Goal: Task Accomplishment & Management: Manage account settings

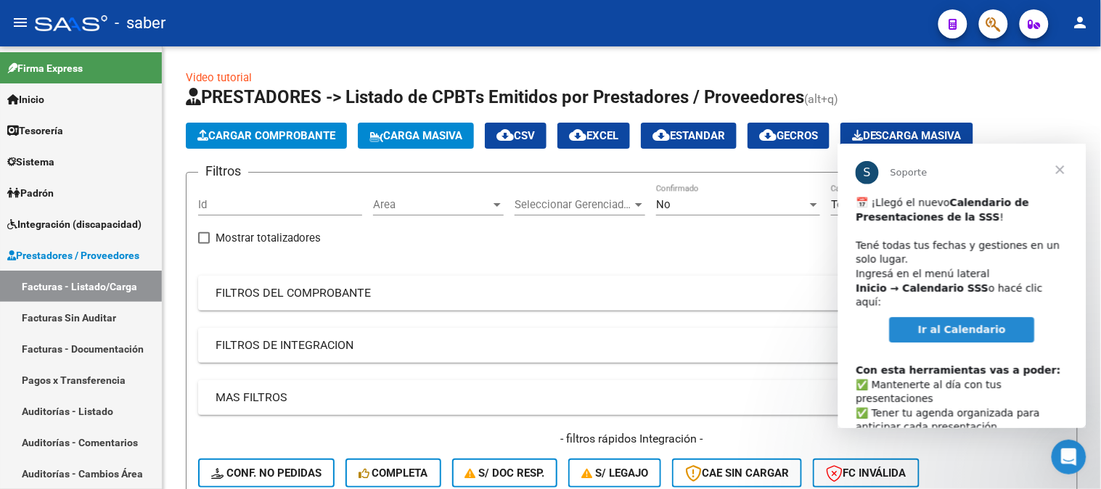
scroll to position [75, 0]
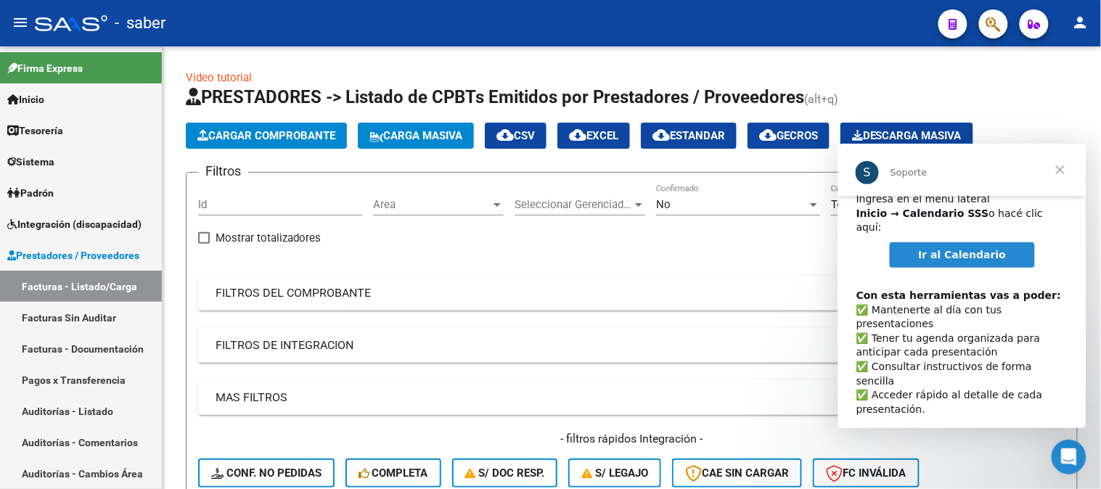
click at [979, 248] on span "Ir al Calendario" at bounding box center [962, 254] width 88 height 12
click at [1054, 170] on span "Cerrar" at bounding box center [1059, 169] width 52 height 52
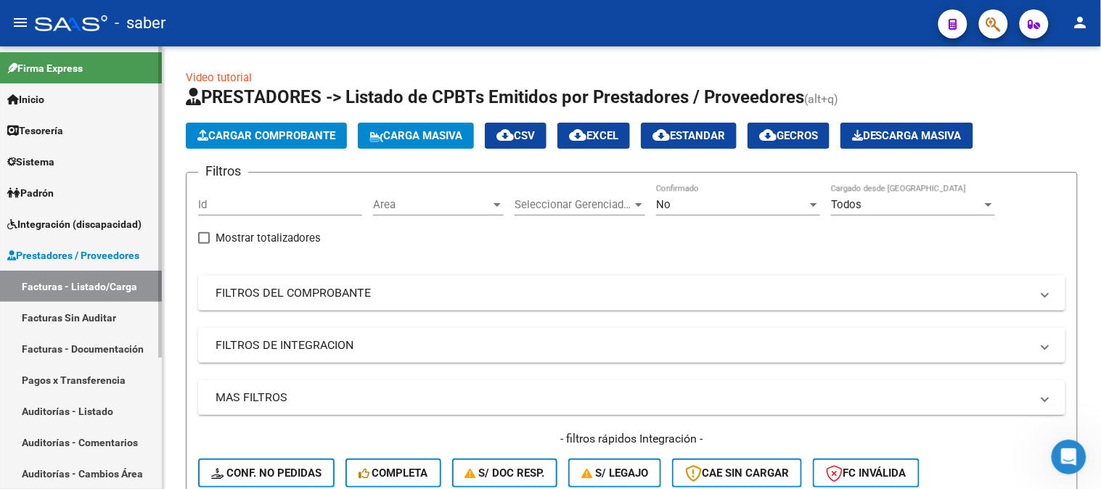
click at [42, 215] on link "Integración (discapacidad)" at bounding box center [81, 223] width 162 height 31
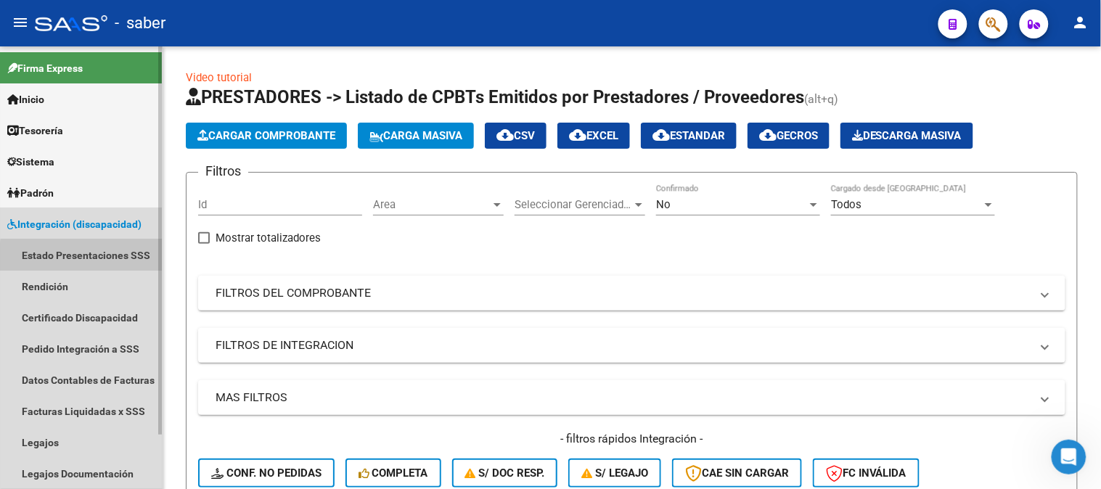
click at [88, 257] on link "Estado Presentaciones SSS" at bounding box center [81, 254] width 162 height 31
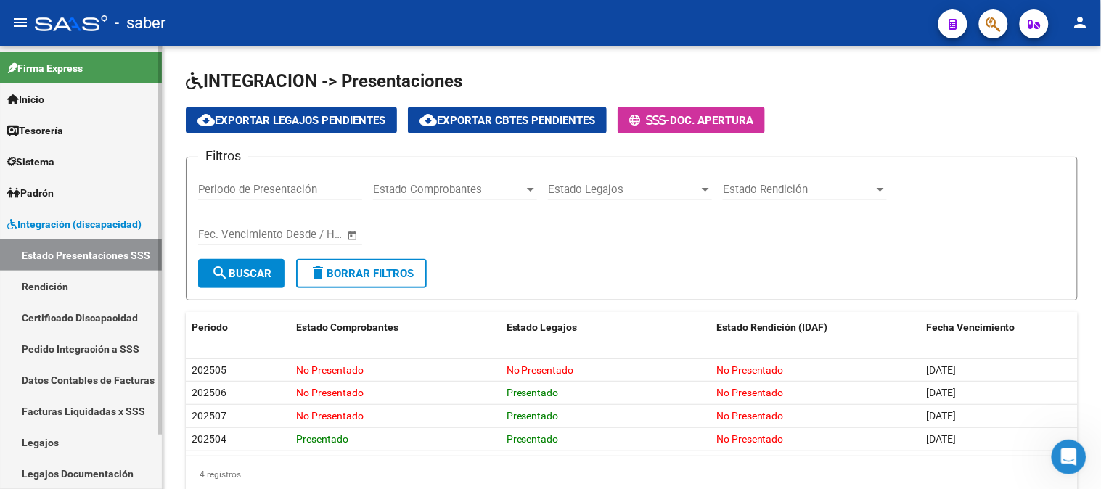
click at [63, 280] on link "Rendición" at bounding box center [81, 286] width 162 height 31
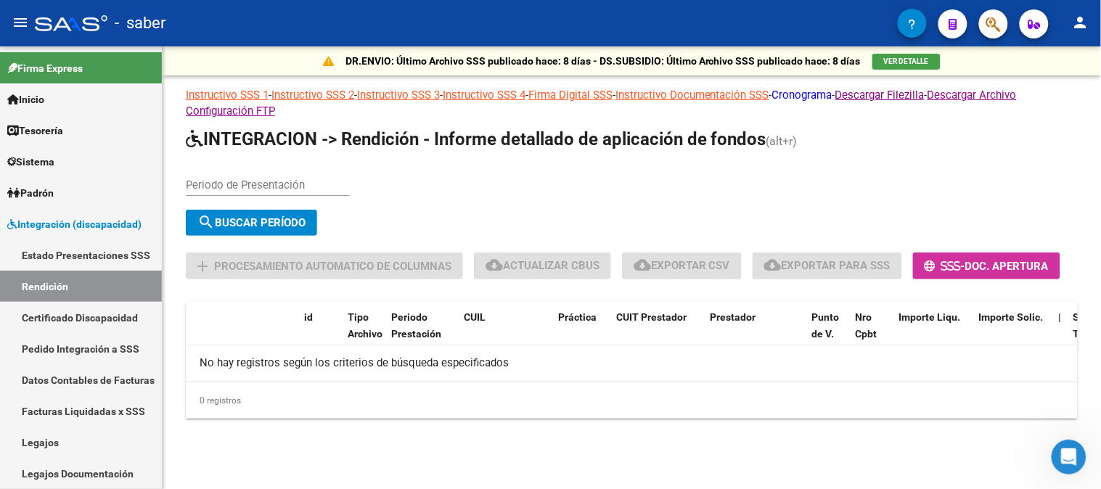
click at [832, 92] on link "Cronograma" at bounding box center [802, 95] width 60 height 13
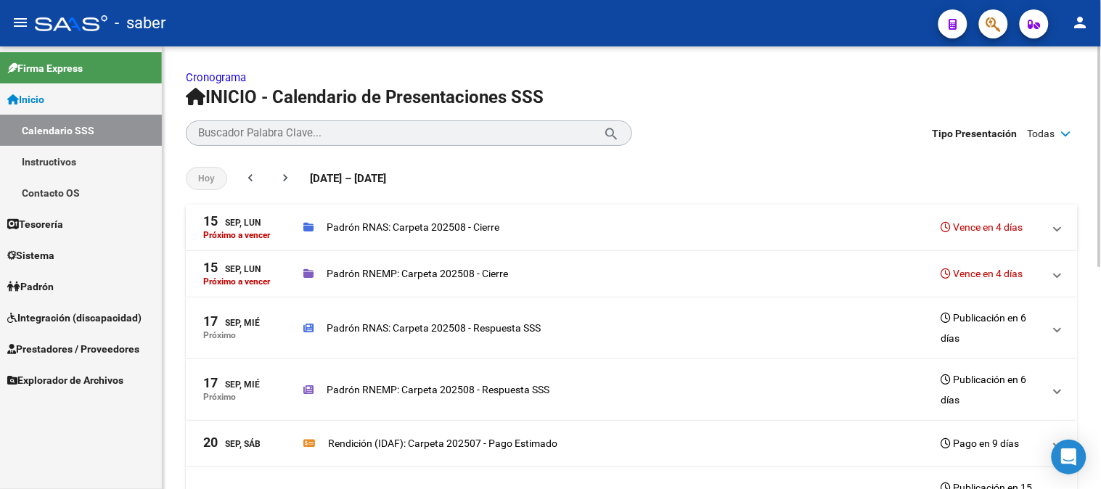
click at [1063, 226] on mat-expansion-panel-header "[DATE], [PERSON_NAME] a vencer Padrón RNAS: Carpeta 202508 - Cierre Vence en 4 …" at bounding box center [632, 228] width 892 height 46
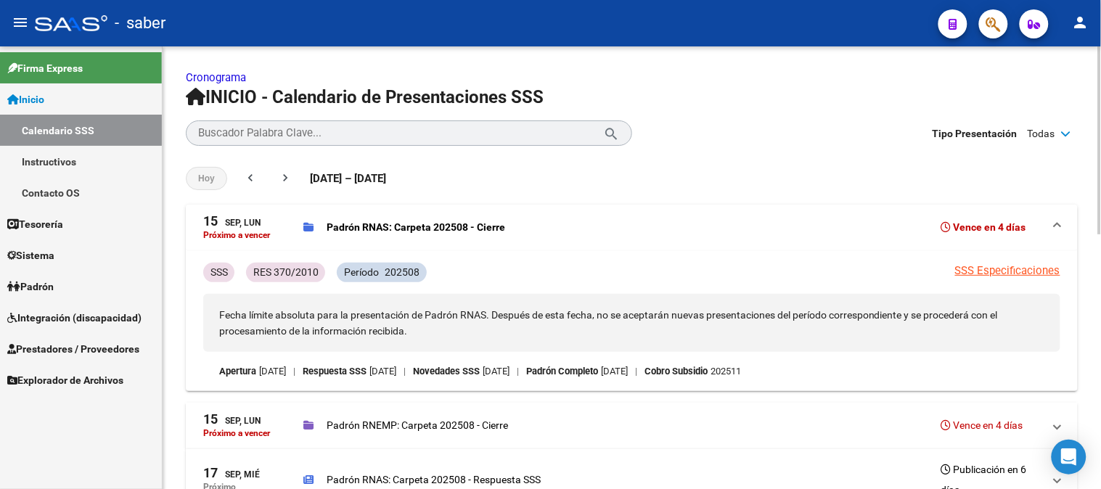
click at [611, 436] on mat-panel-description "Padrón RNEMP: Carpeta 202508 - Cierre Vence en 4 días" at bounding box center [672, 425] width 739 height 25
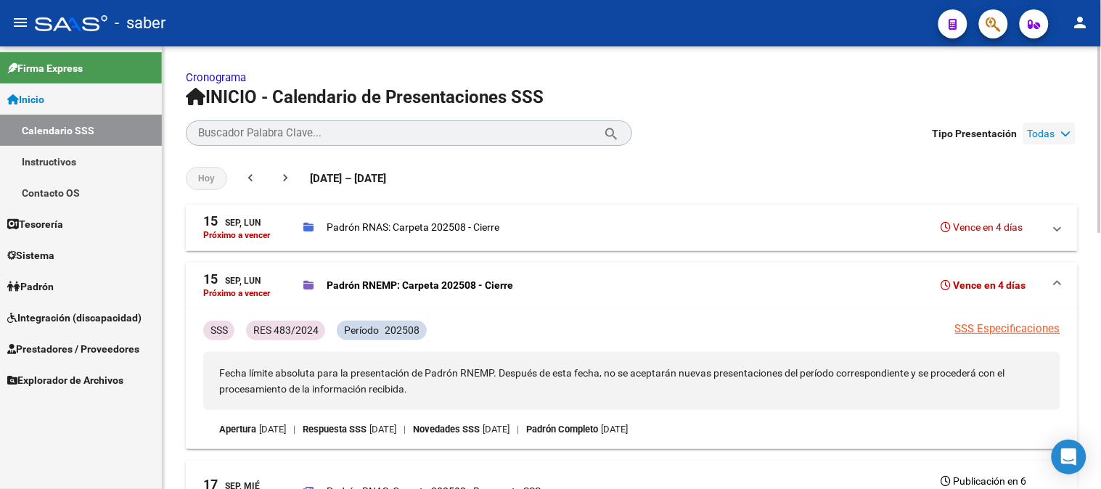
click at [1040, 133] on span "Todas" at bounding box center [1041, 134] width 28 height 16
click at [731, 160] on div "[DATE] chevron_left chevron_right [DATE] – [DATE] [DATE] - [DATE]" at bounding box center [632, 178] width 892 height 52
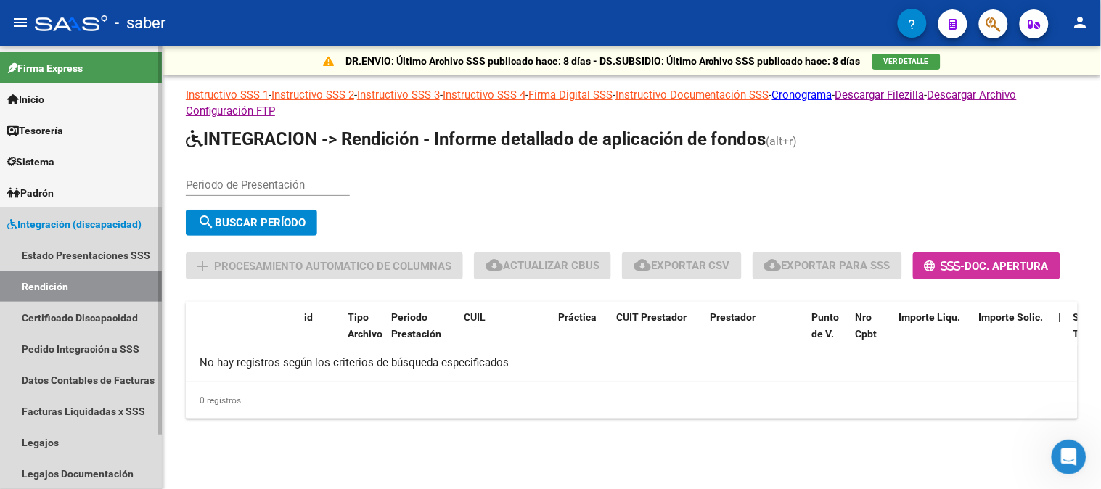
click at [99, 229] on span "Integración (discapacidad)" at bounding box center [74, 224] width 134 height 16
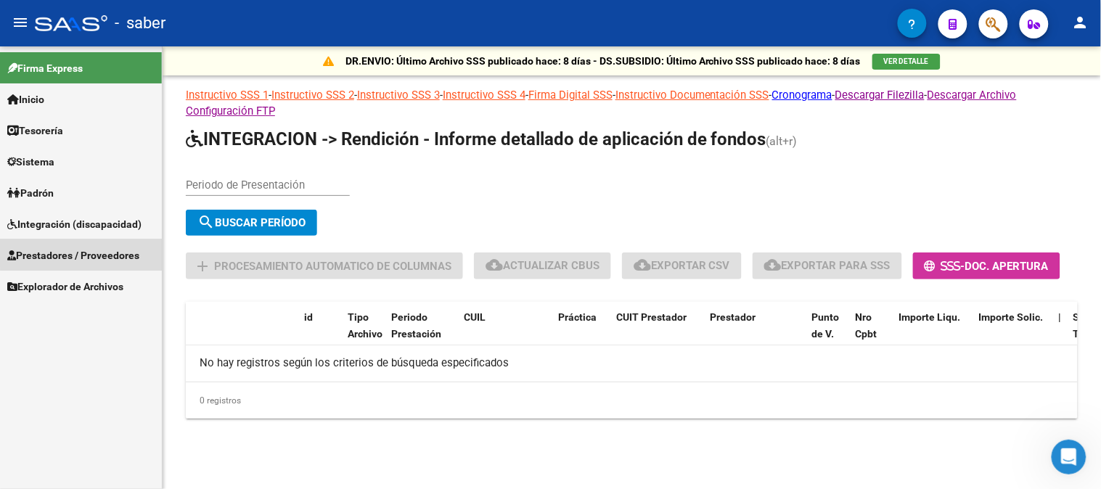
click at [82, 252] on span "Prestadores / Proveedores" at bounding box center [73, 255] width 132 height 16
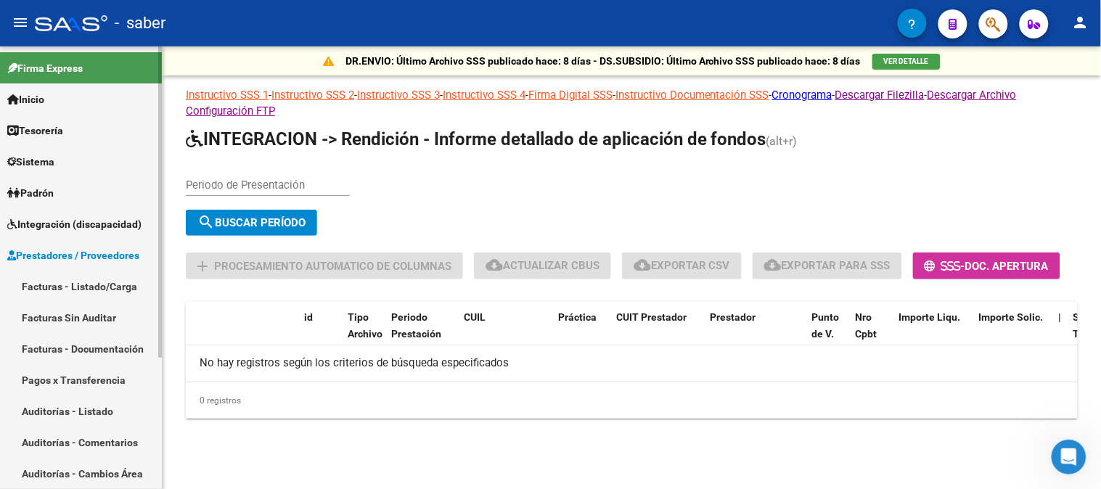
click at [102, 285] on link "Facturas - Listado/Carga" at bounding box center [81, 286] width 162 height 31
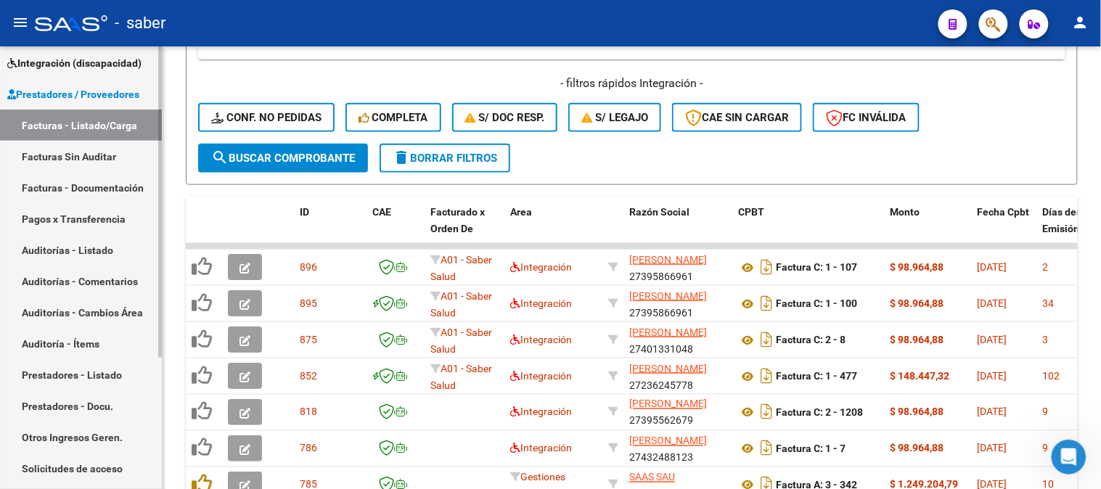
scroll to position [186, 0]
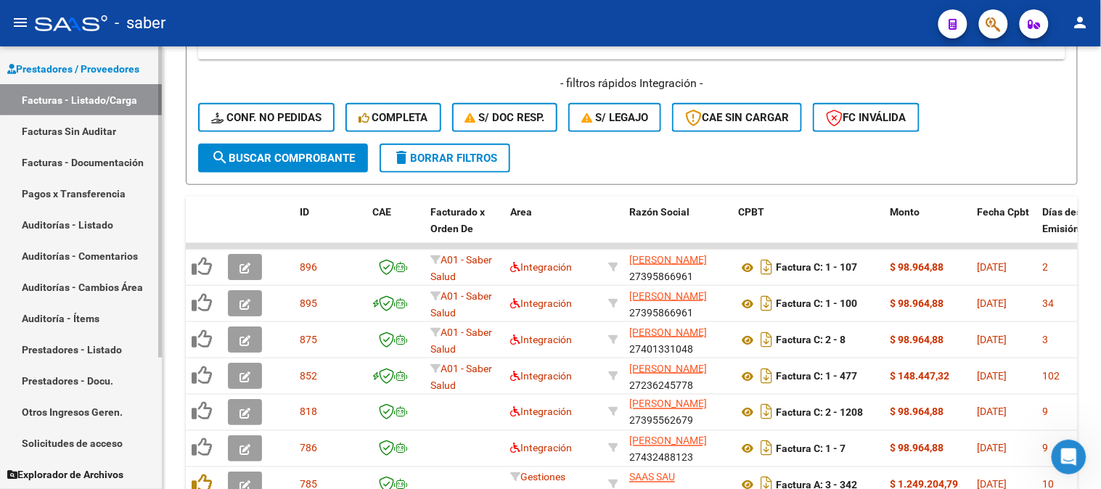
click at [65, 440] on link "Solicitudes de acceso" at bounding box center [81, 442] width 162 height 31
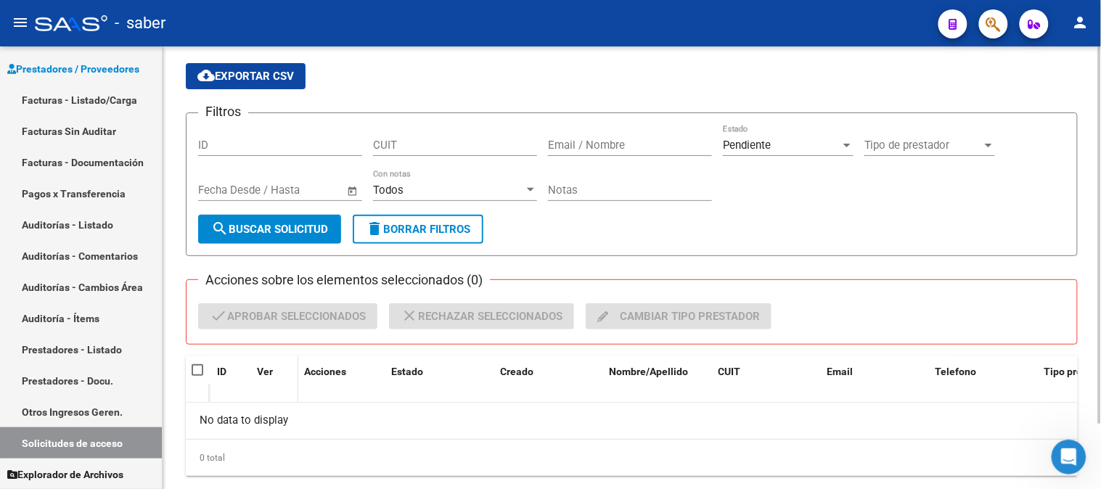
scroll to position [76, 0]
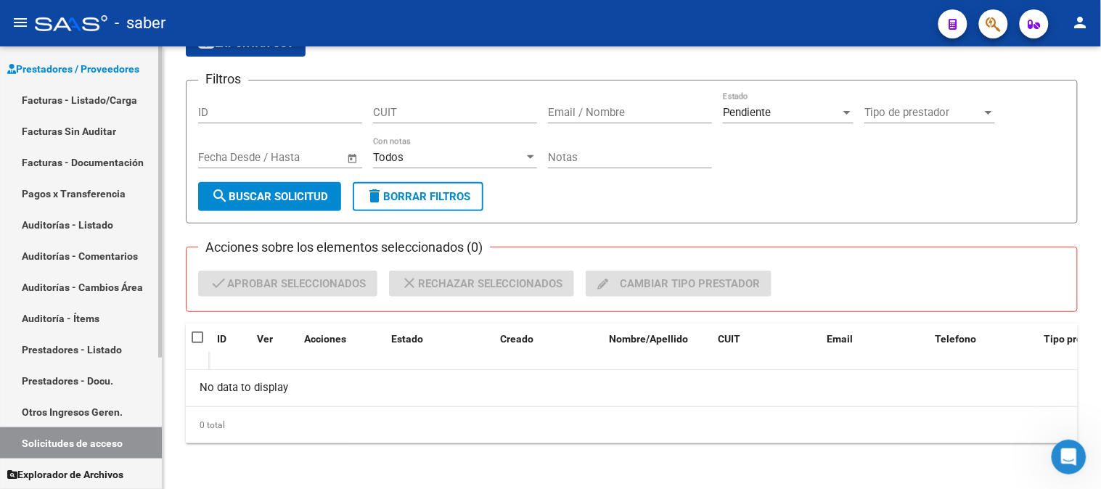
click at [52, 90] on link "Facturas - Listado/Carga" at bounding box center [81, 99] width 162 height 31
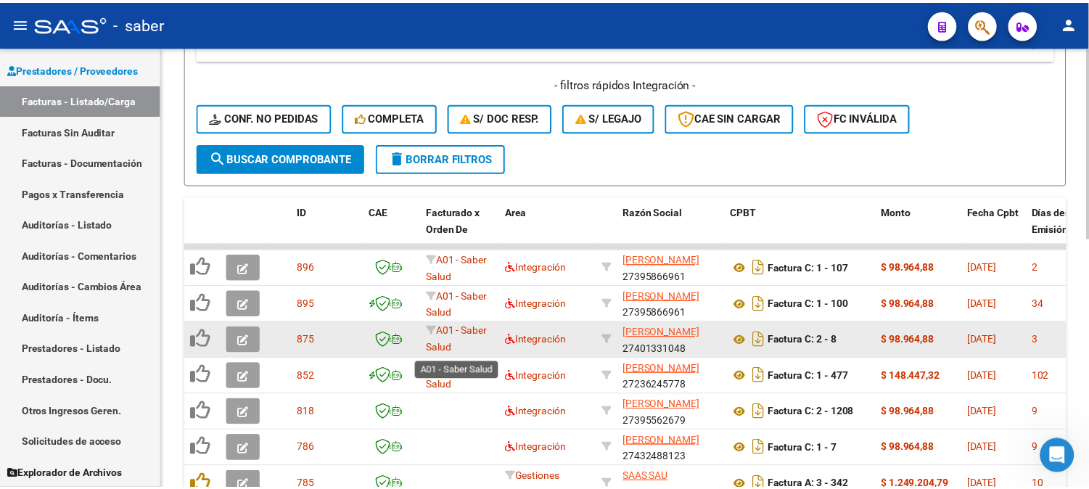
scroll to position [2, 0]
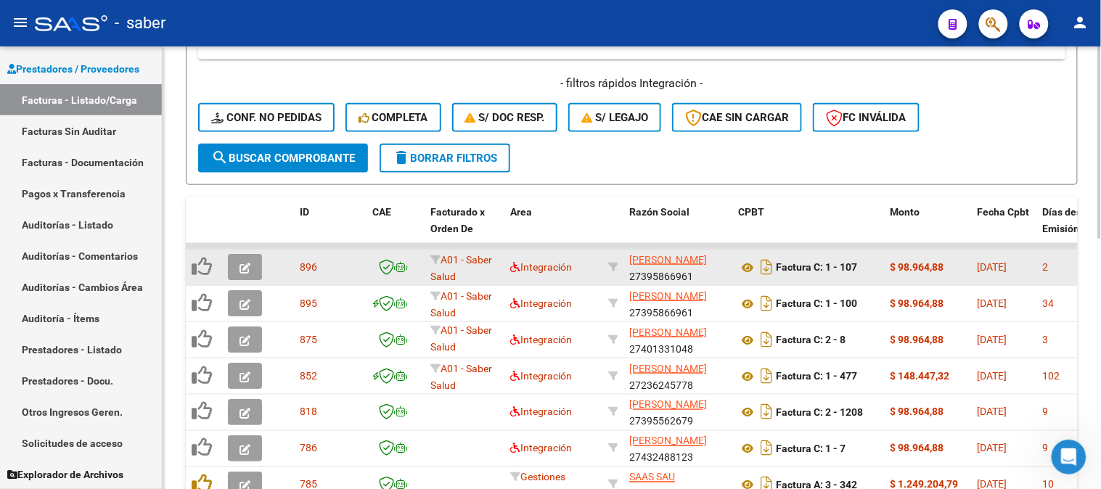
click at [231, 254] on button "button" at bounding box center [245, 267] width 34 height 26
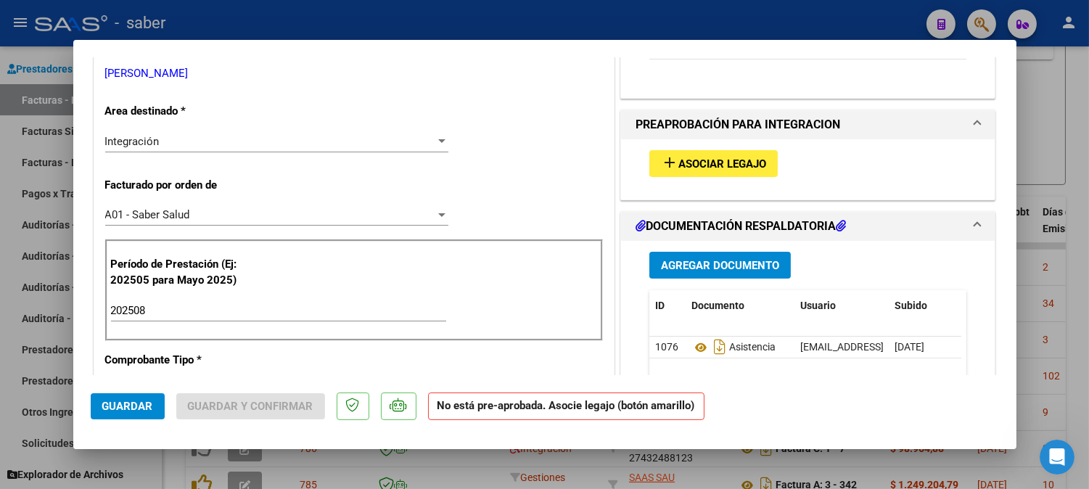
scroll to position [403, 0]
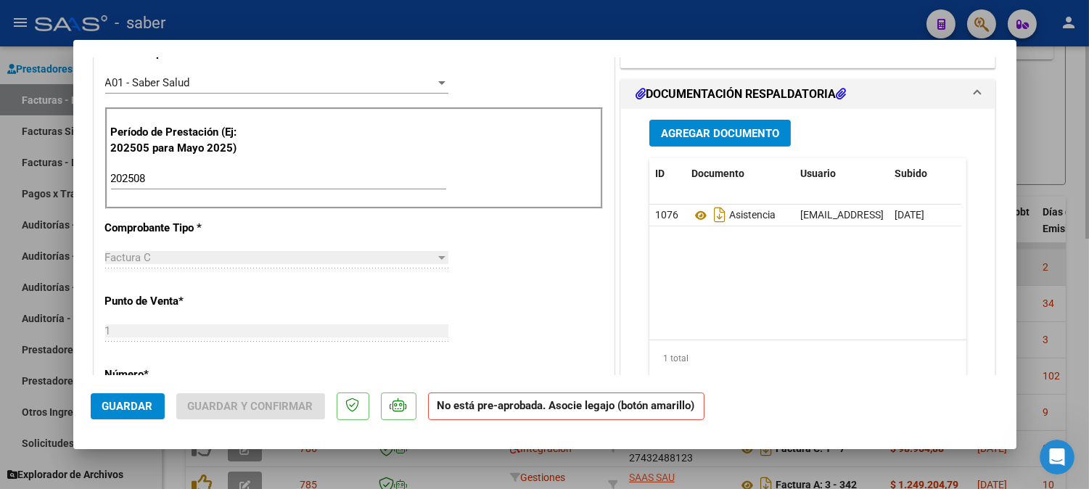
click at [1059, 249] on div at bounding box center [544, 244] width 1089 height 489
type input "$ 0,00"
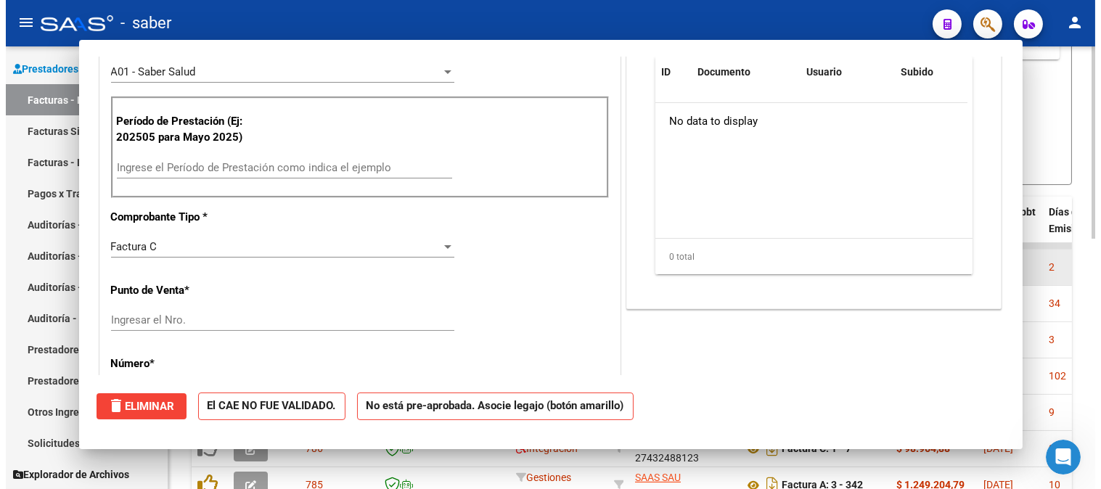
scroll to position [0, 0]
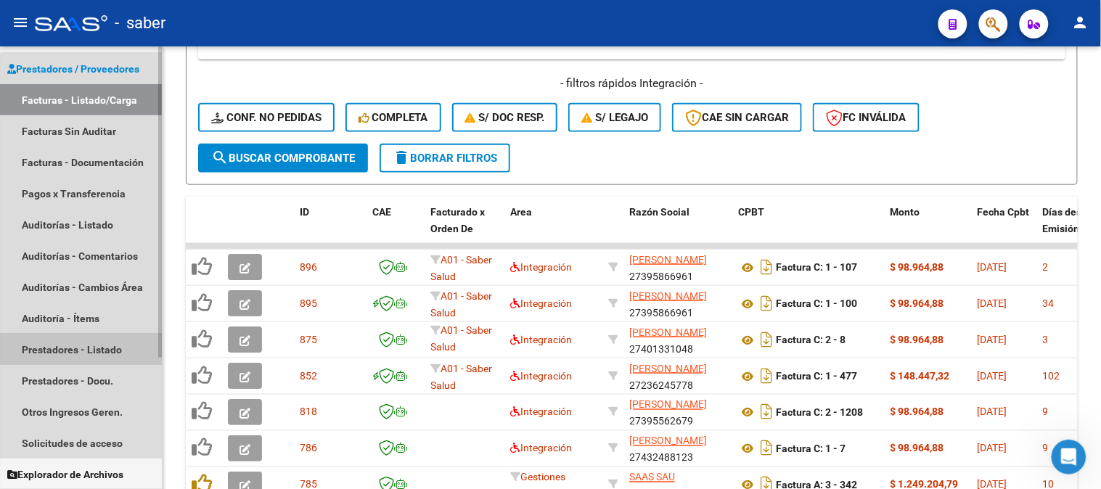
drag, startPoint x: 91, startPoint y: 340, endPoint x: 107, endPoint y: 367, distance: 31.9
click at [90, 340] on link "Prestadores - Listado" at bounding box center [81, 349] width 162 height 31
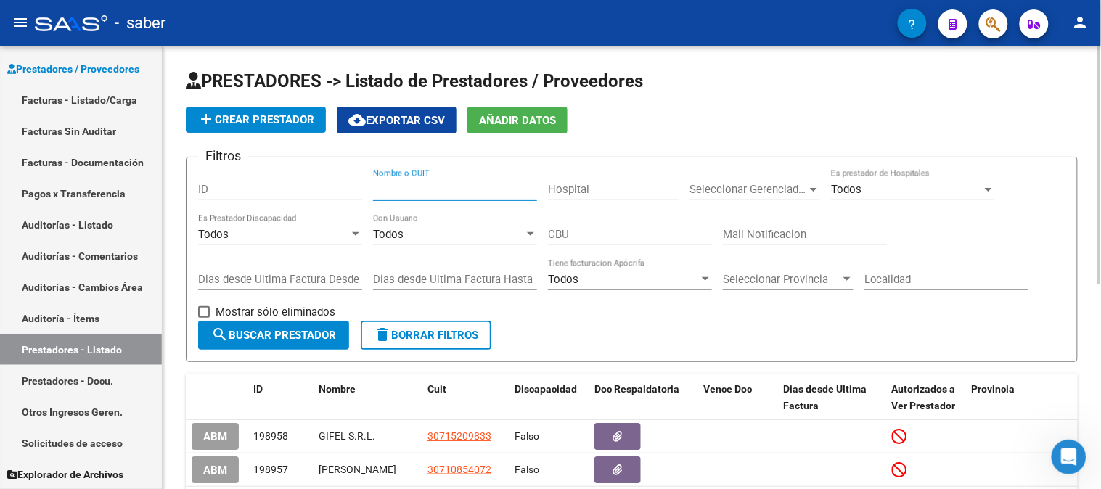
click at [457, 191] on input "Nombre o CUIT" at bounding box center [455, 189] width 164 height 13
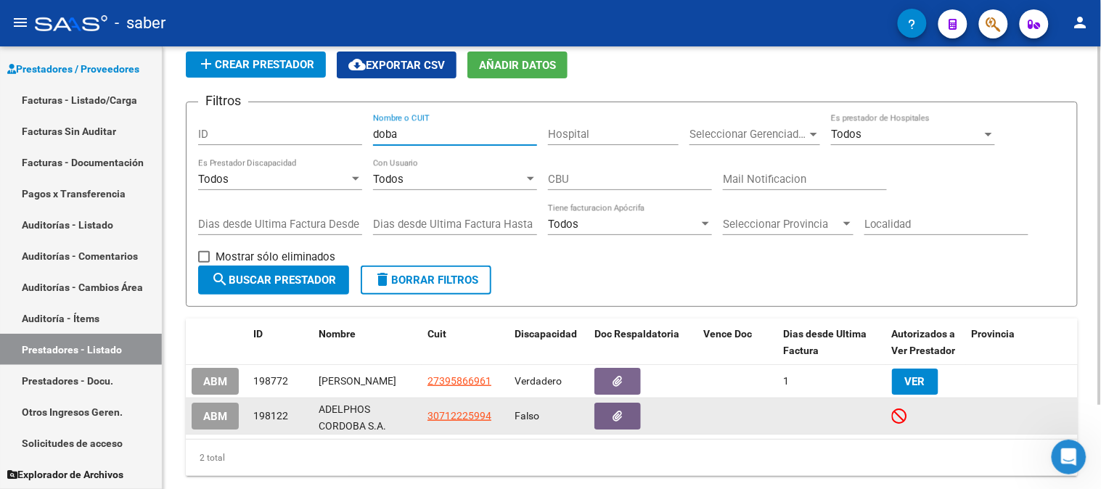
scroll to position [104, 0]
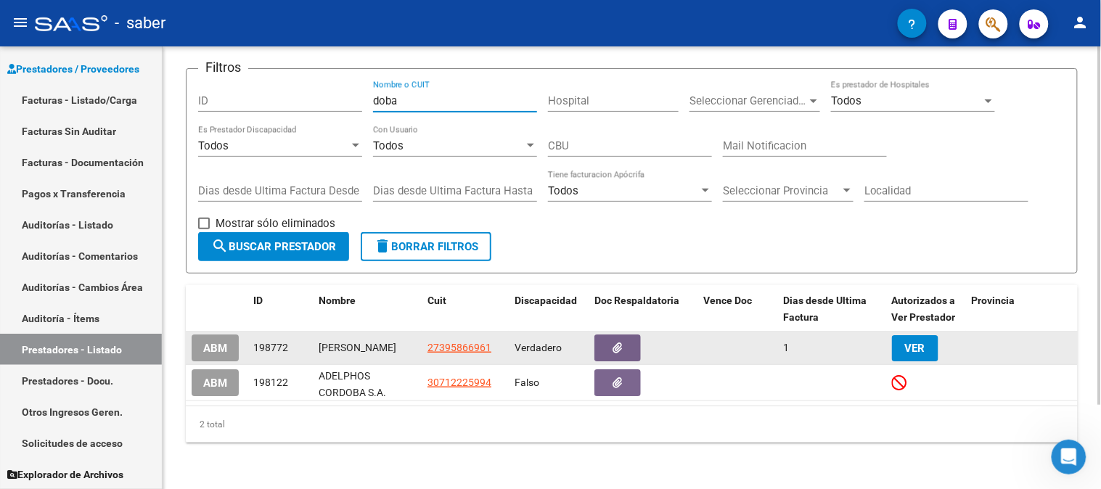
type input "doba"
click at [914, 342] on span "VER" at bounding box center [915, 348] width 20 height 13
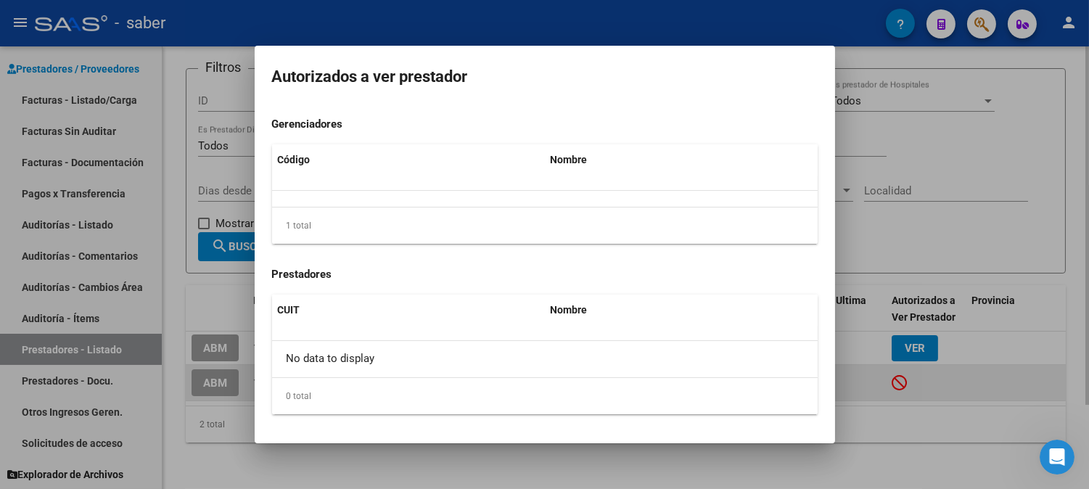
click at [852, 387] on div at bounding box center [544, 244] width 1089 height 489
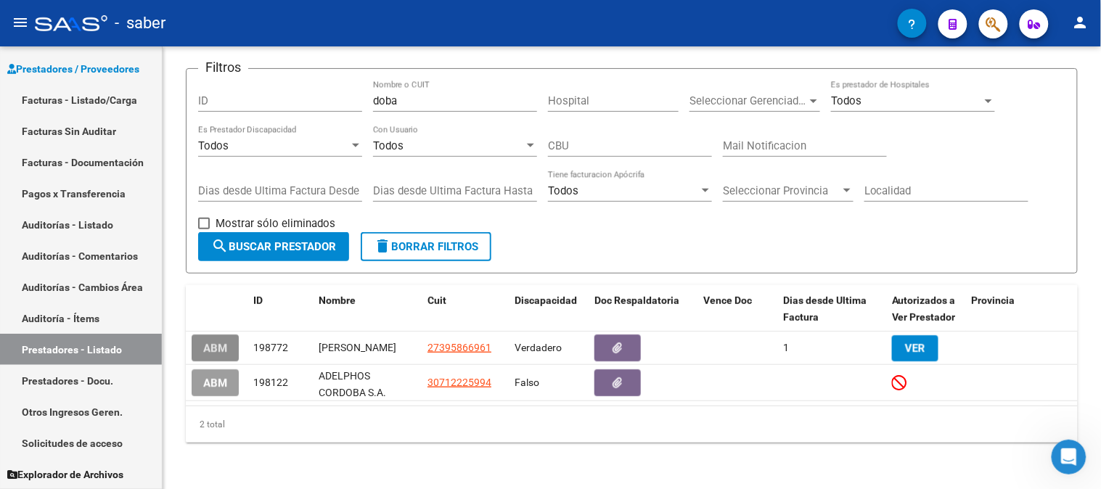
click at [223, 342] on span "ABM" at bounding box center [215, 348] width 24 height 13
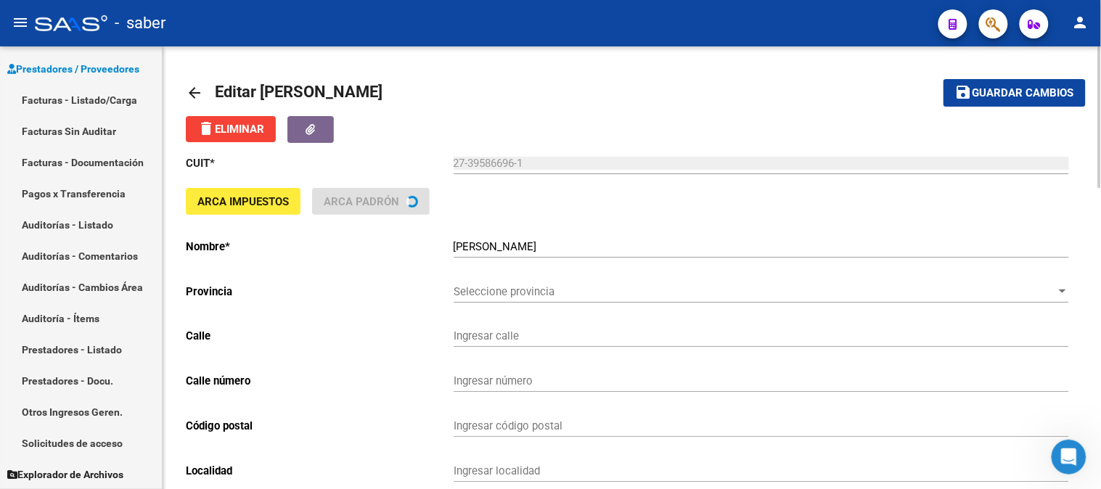
type input "FERRARI"
type input "131"
type input "1980"
type input "CORONEL [PERSON_NAME]"
type input "869090"
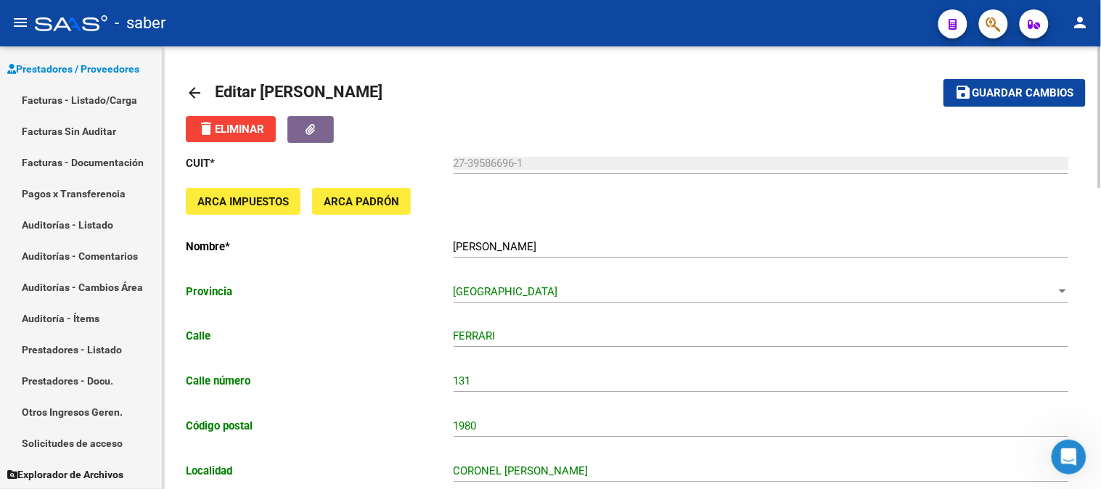
click at [191, 95] on mat-icon "arrow_back" at bounding box center [194, 92] width 17 height 17
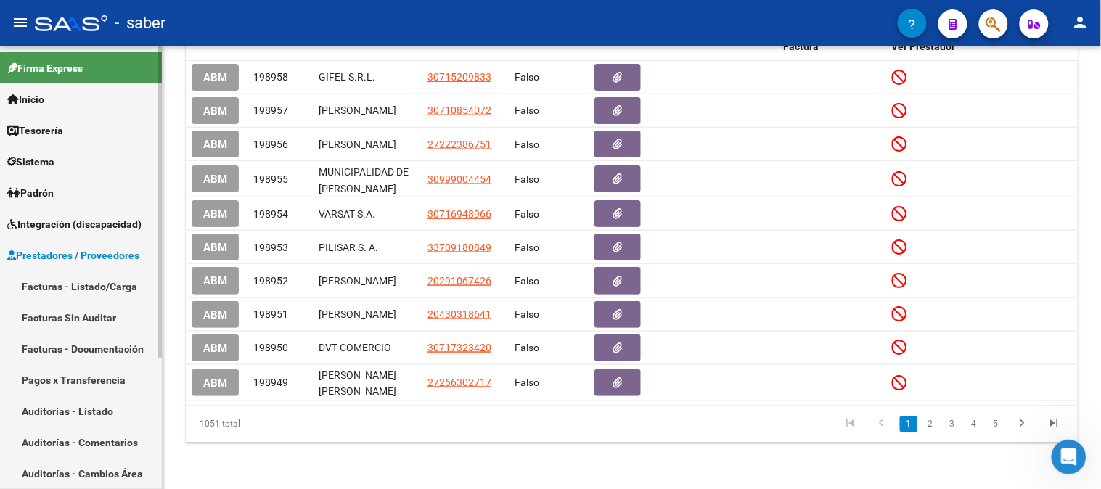
click at [41, 214] on link "Integración (discapacidad)" at bounding box center [81, 223] width 162 height 31
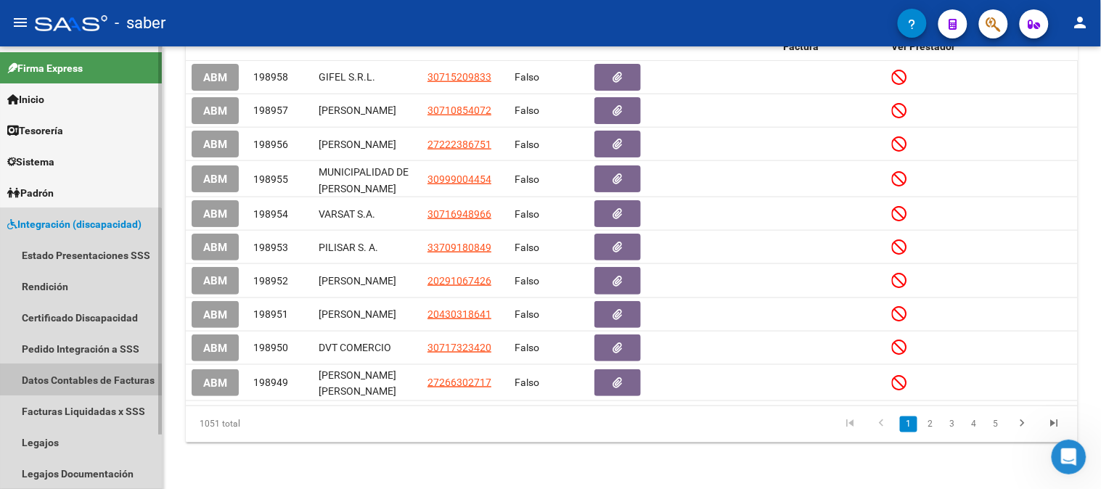
click at [73, 383] on link "Datos Contables de Facturas" at bounding box center [81, 379] width 162 height 31
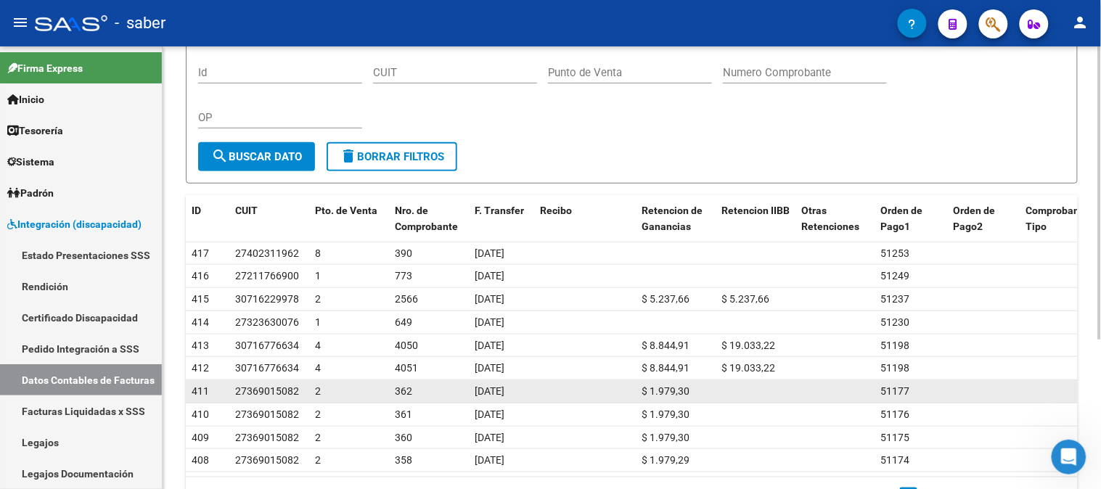
scroll to position [225, 0]
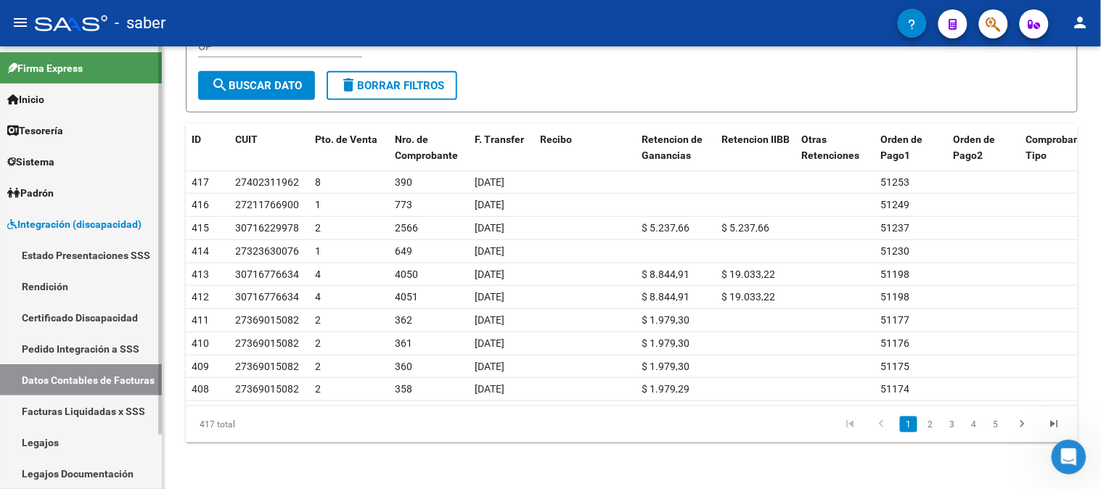
click at [73, 347] on link "Pedido Integración a SSS" at bounding box center [81, 348] width 162 height 31
